Goal: Information Seeking & Learning: Learn about a topic

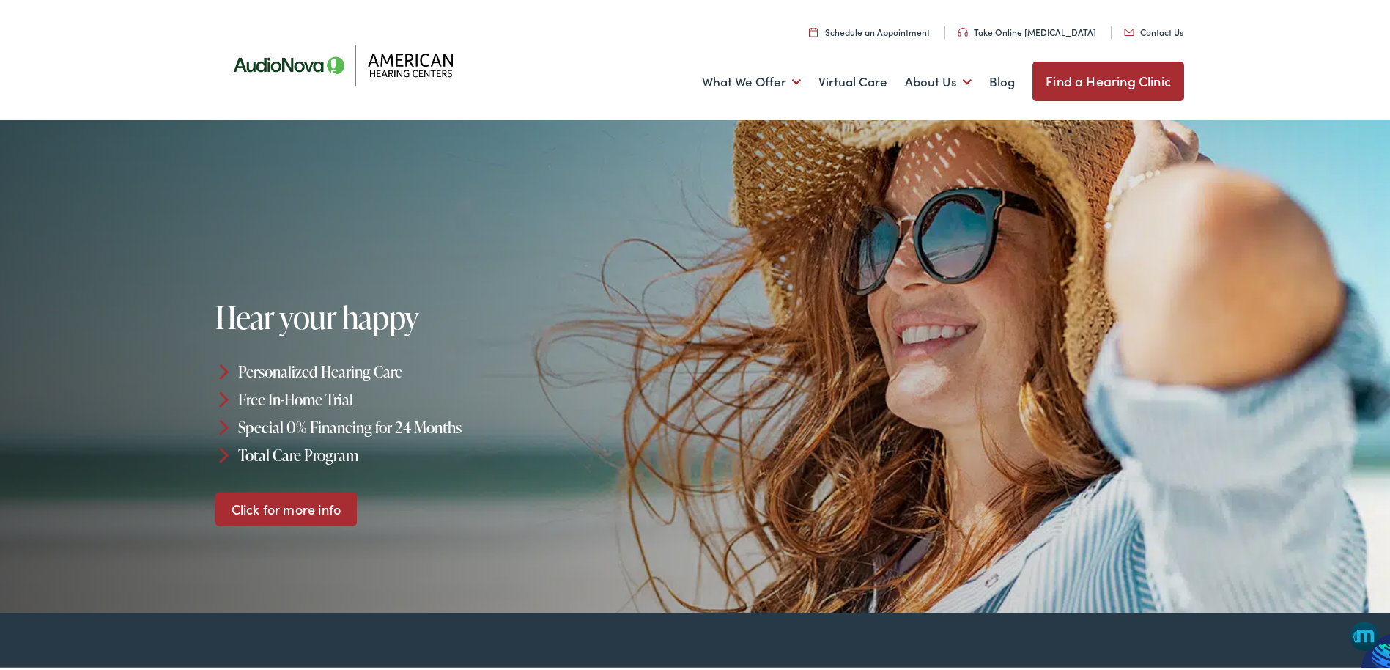
click at [395, 57] on img at bounding box center [349, 61] width 264 height 93
click at [273, 512] on link "Click for more info" at bounding box center [285, 506] width 141 height 34
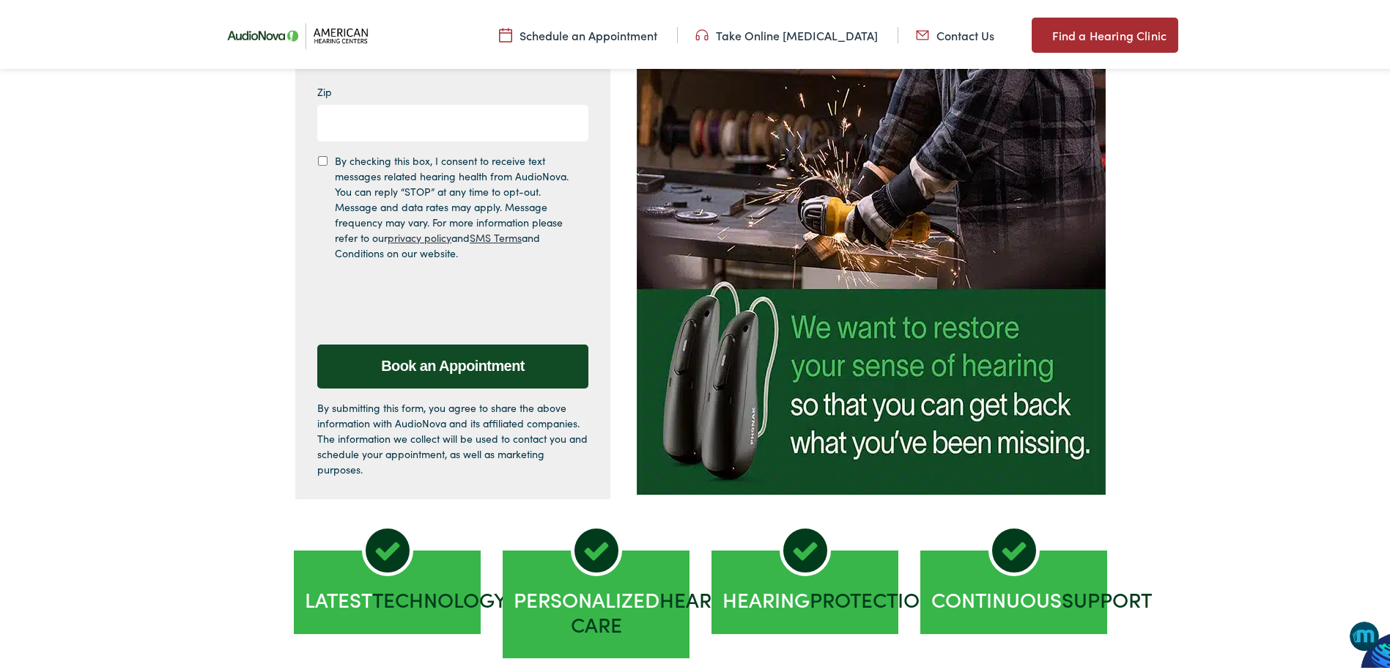
scroll to position [440, 0]
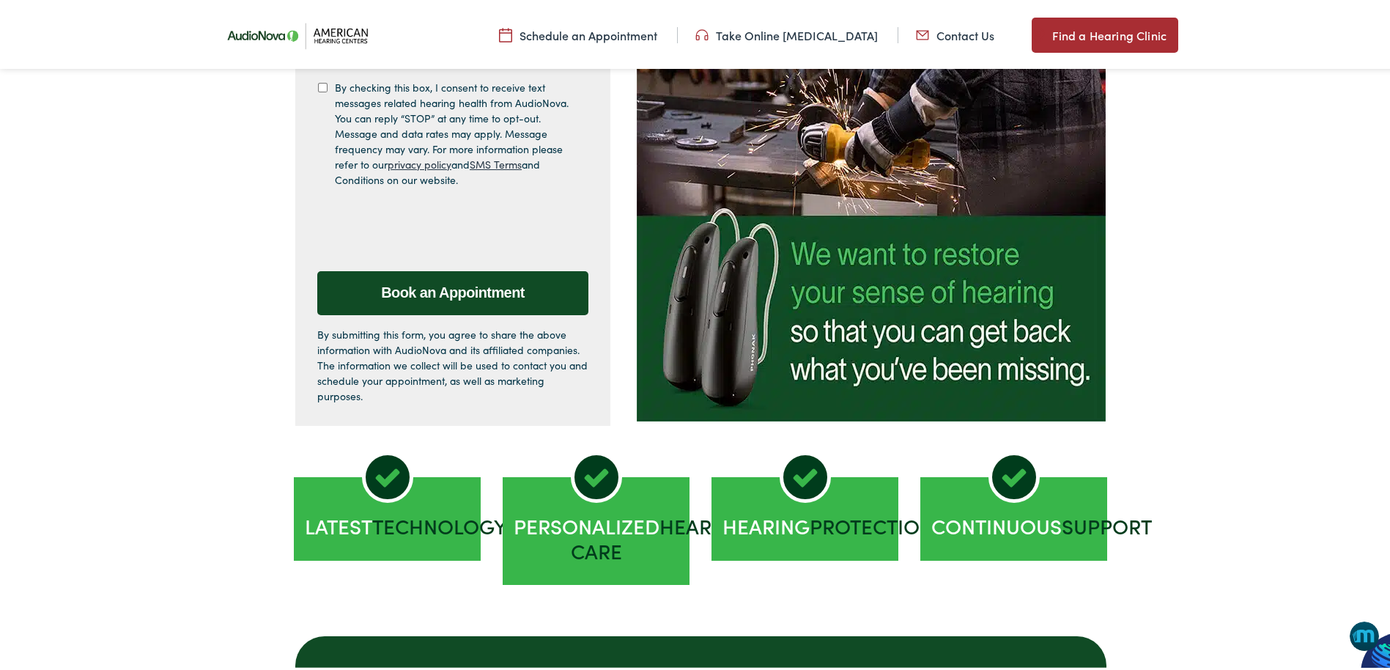
click at [377, 537] on span "Technology" at bounding box center [439, 522] width 135 height 29
click at [380, 484] on icon at bounding box center [387, 474] width 51 height 51
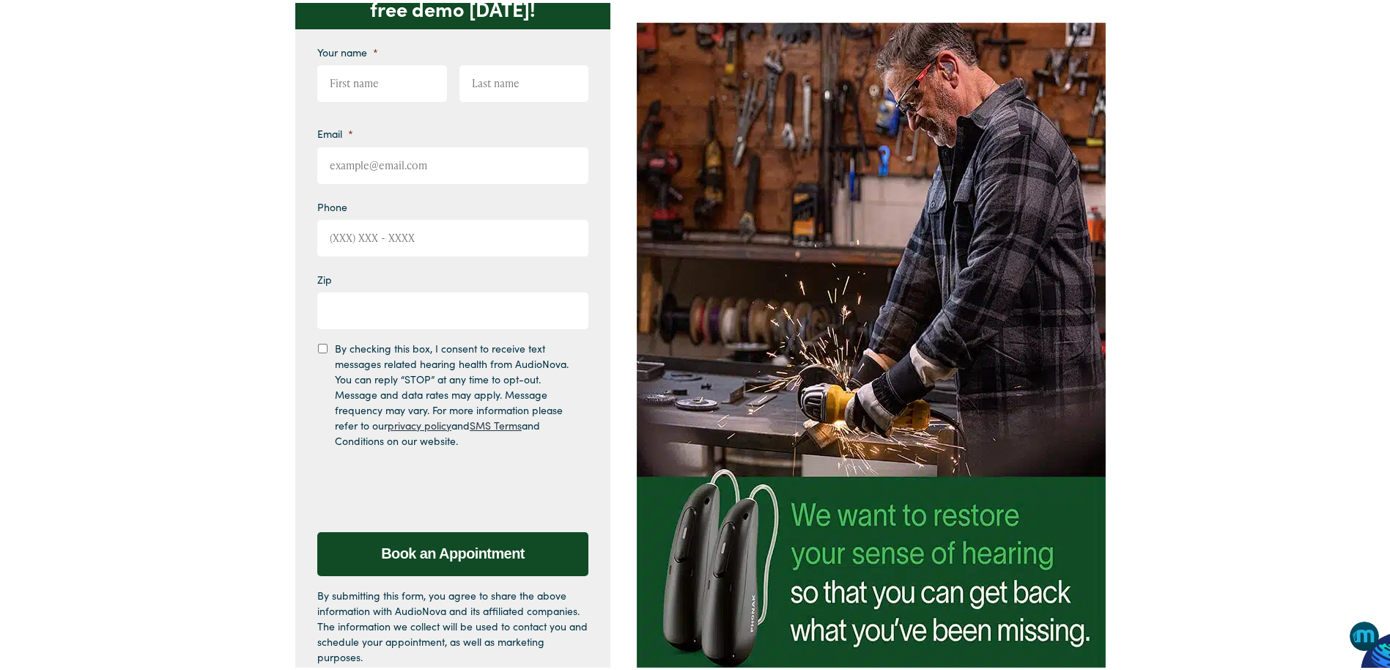
scroll to position [0, 0]
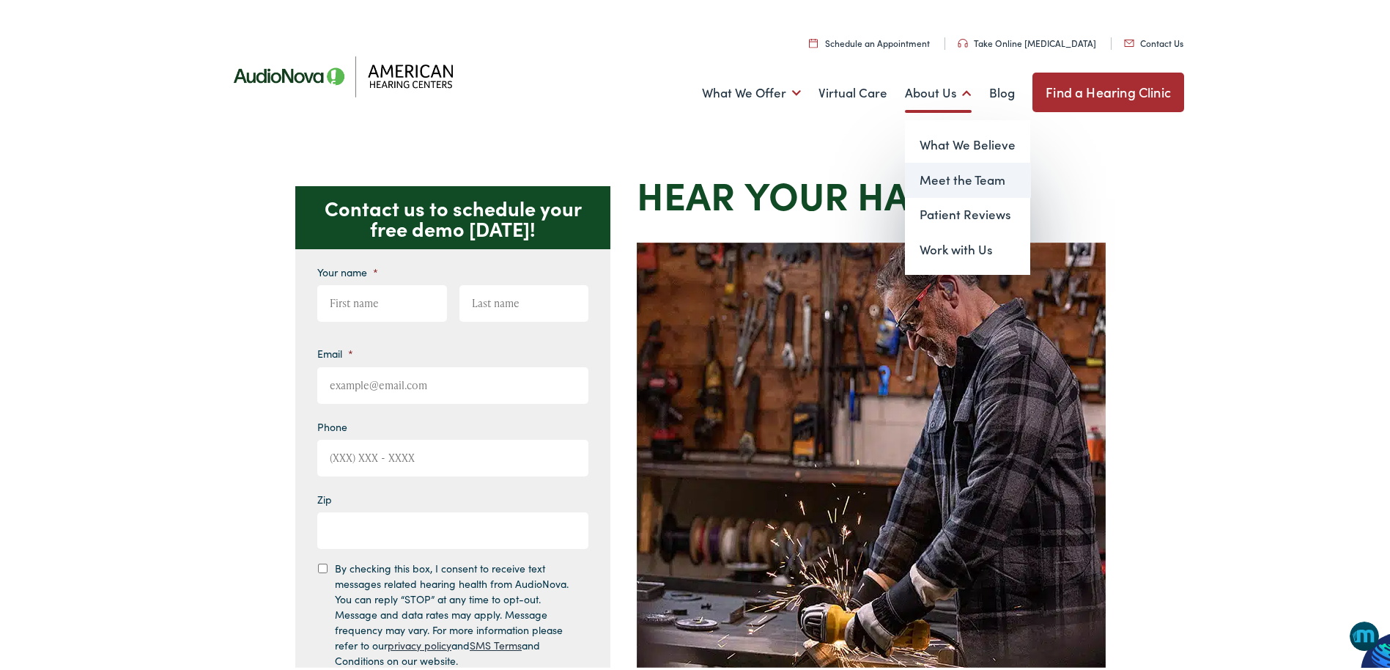
click at [940, 176] on link "Meet the Team" at bounding box center [967, 177] width 125 height 35
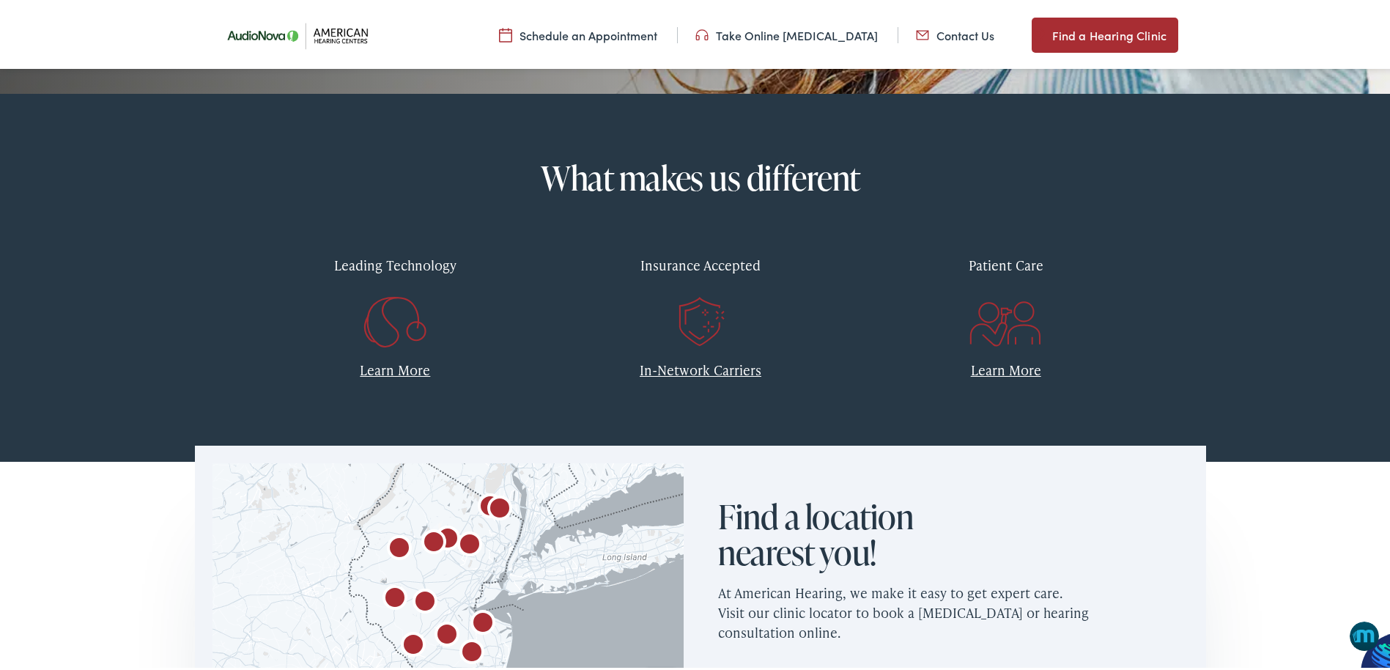
scroll to position [660, 0]
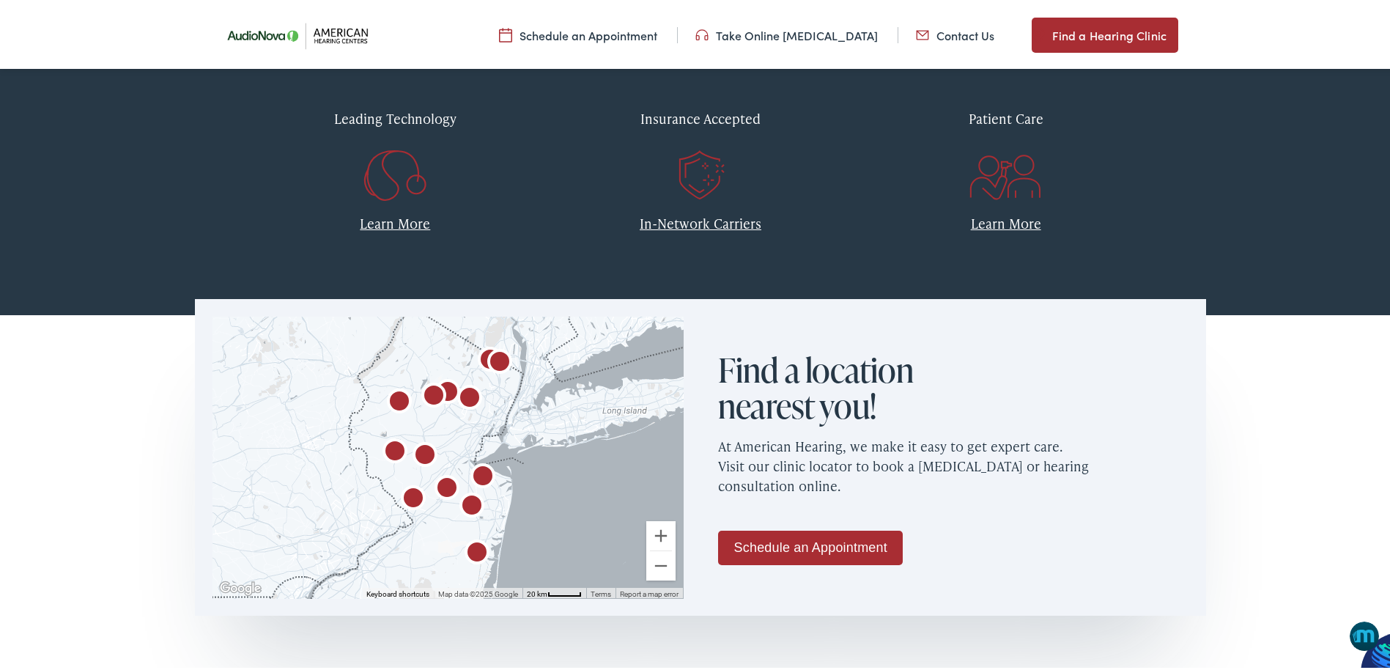
click at [697, 114] on div "Insurance Accepted" at bounding box center [701, 115] width 284 height 43
